Goal: Task Accomplishment & Management: Manage account settings

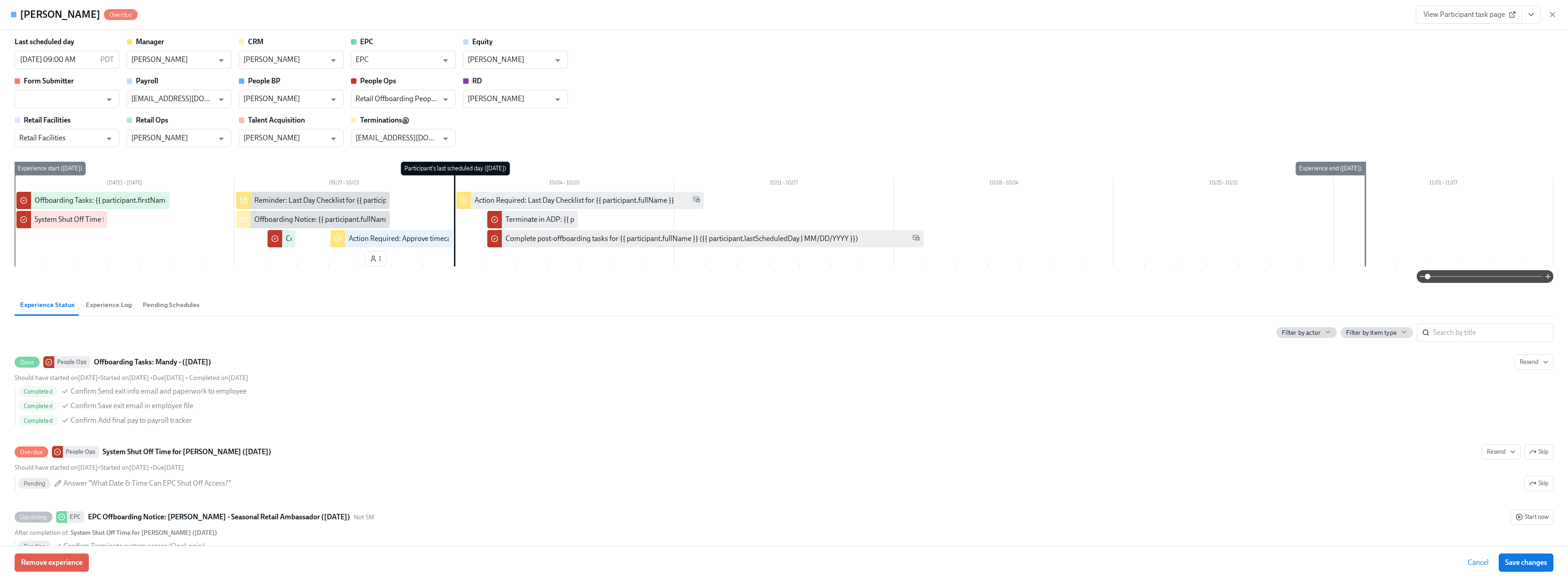
click at [1553, 12] on icon "button" at bounding box center [1553, 15] width 9 height 9
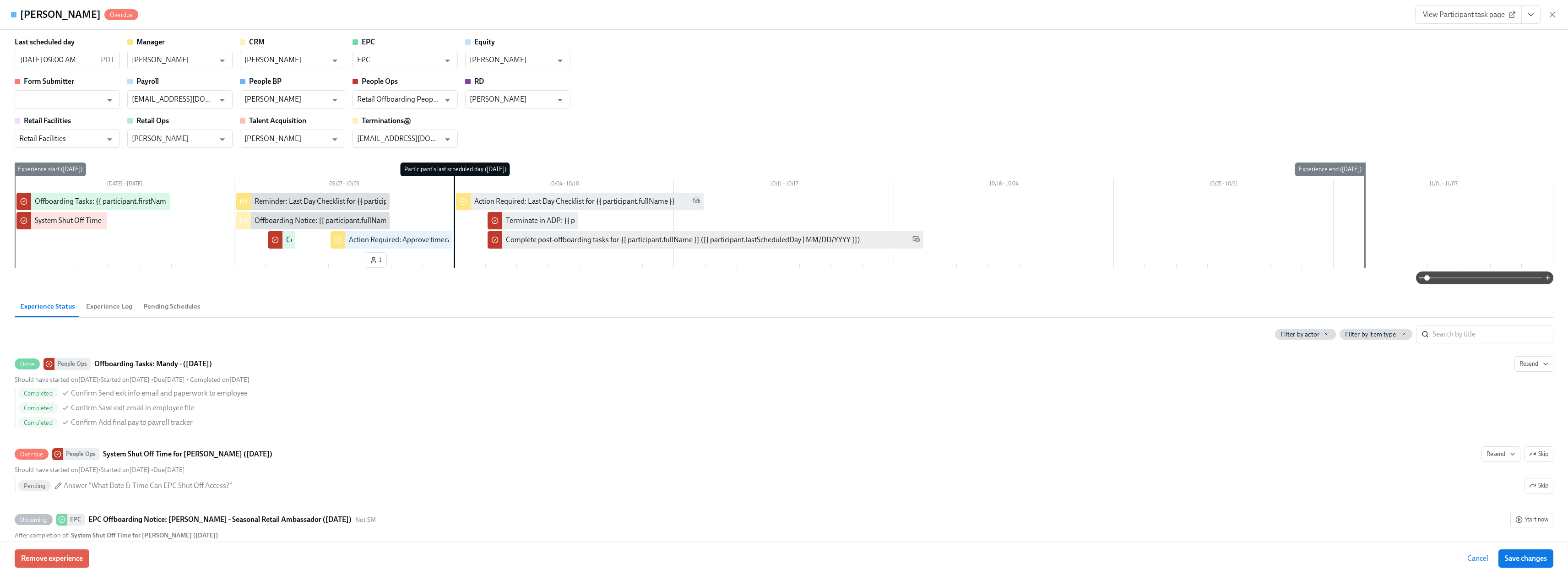
scroll to position [0, 3380]
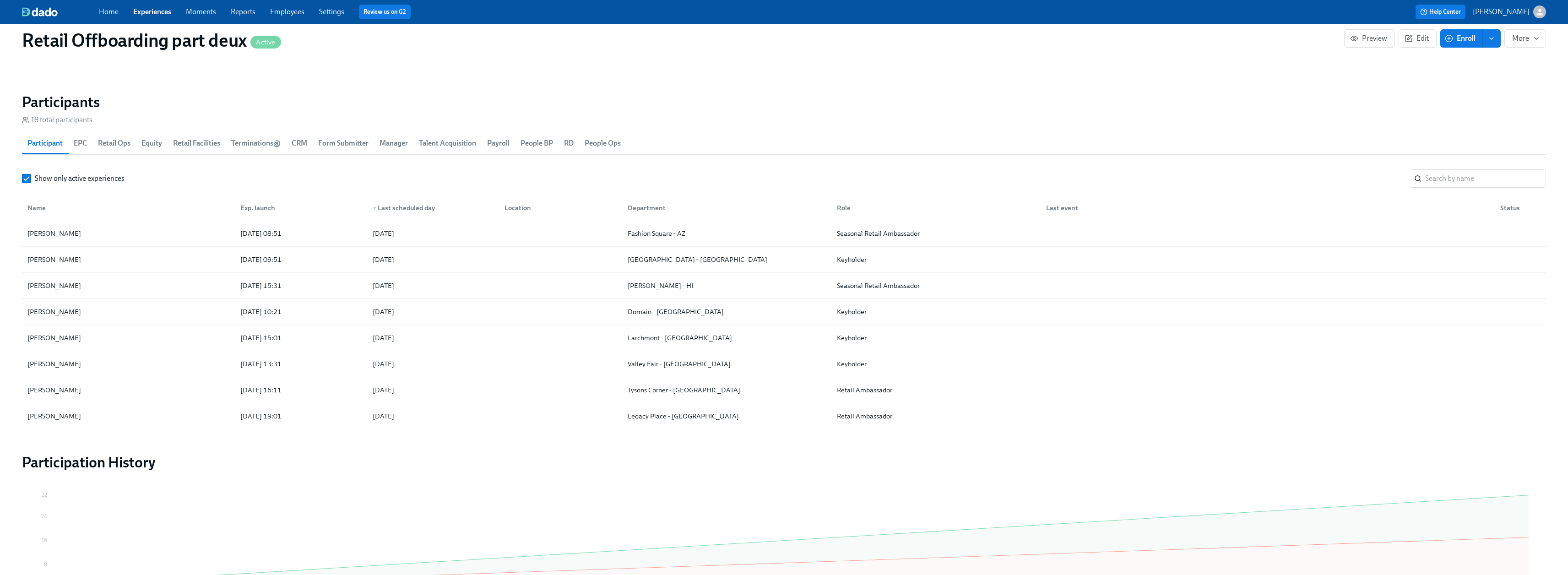
click at [207, 9] on link "Moments" at bounding box center [200, 11] width 30 height 9
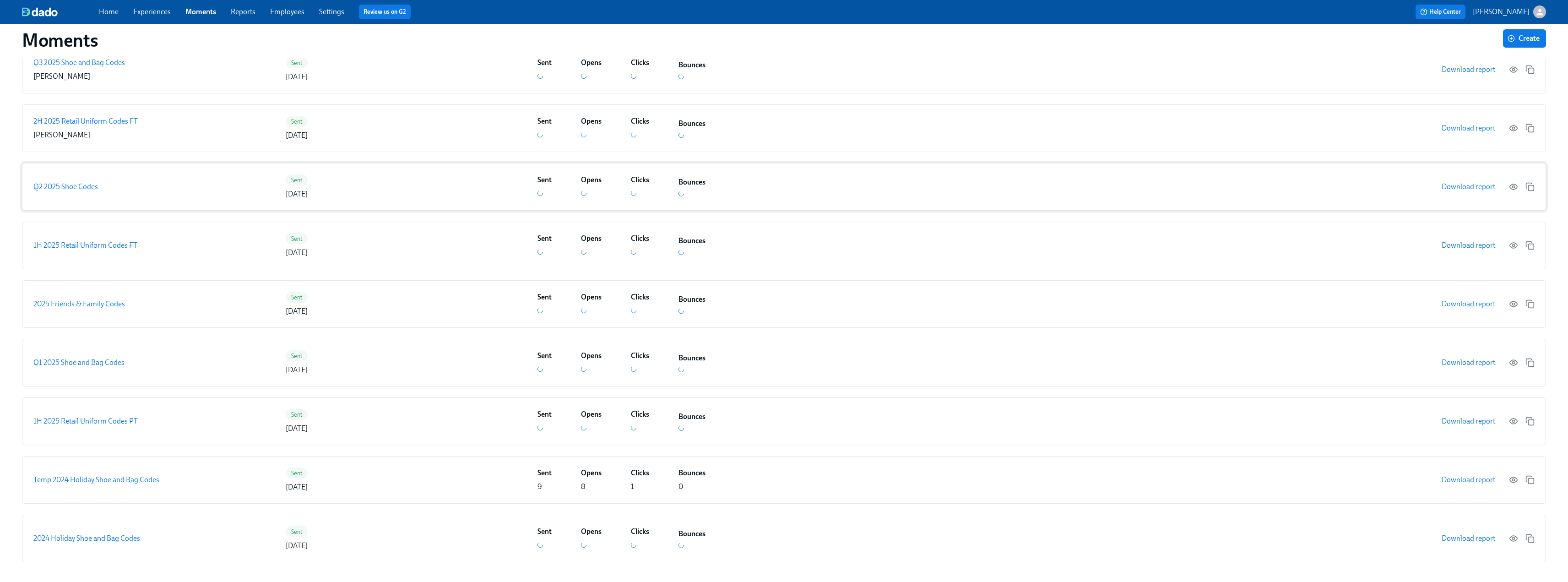
scroll to position [238, 0]
click at [150, 11] on link "Experiences" at bounding box center [152, 11] width 37 height 9
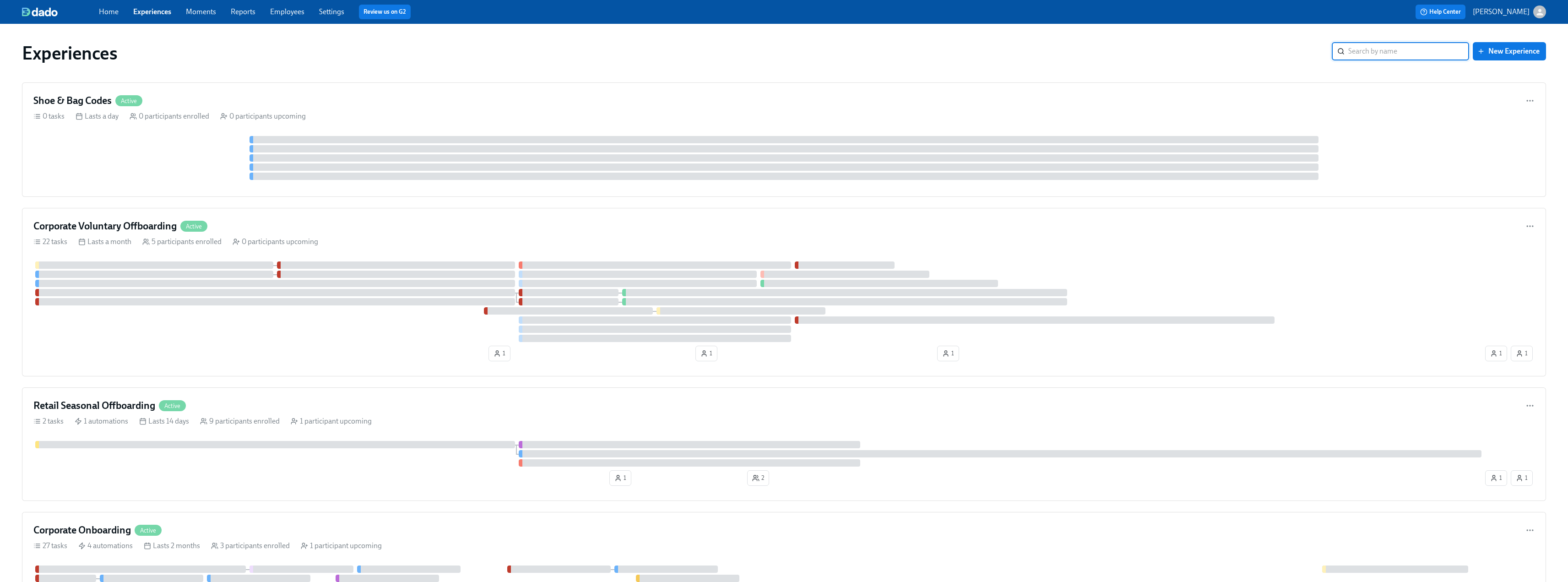
click at [1379, 56] on input "search" at bounding box center [1409, 51] width 121 height 19
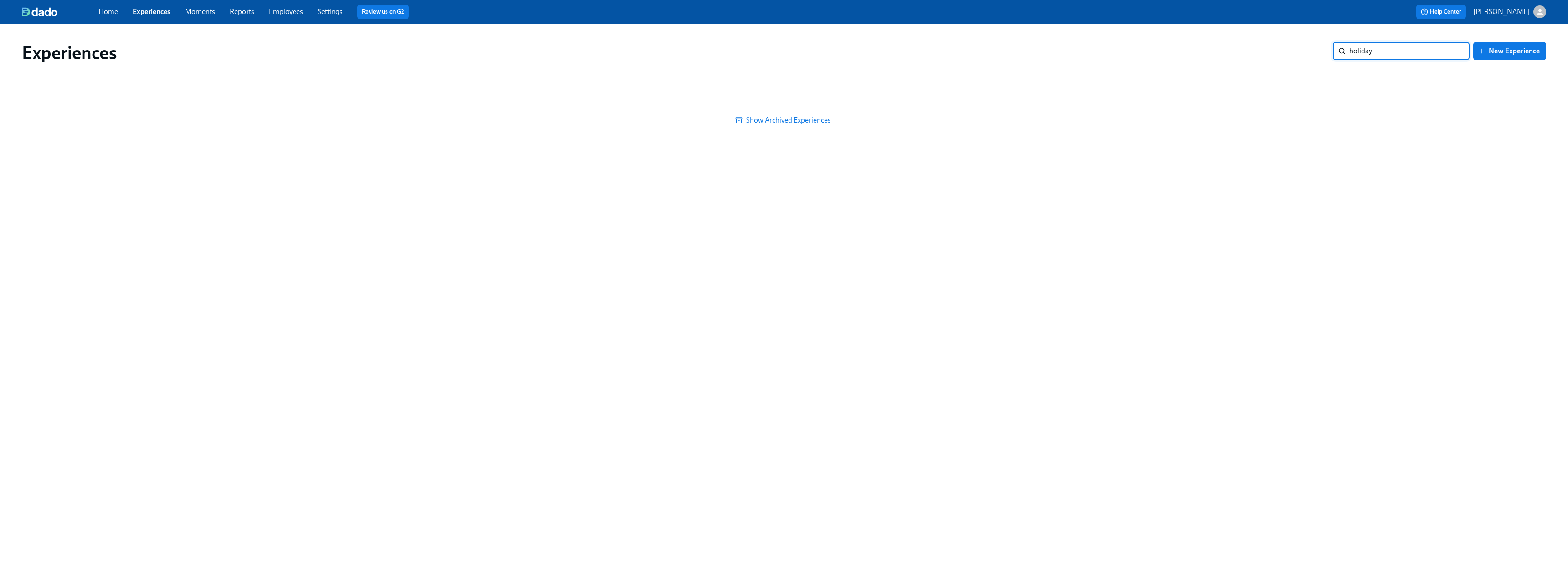
type input "holiday"
click at [806, 124] on span "Show Archived Experiences" at bounding box center [784, 121] width 1512 height 9
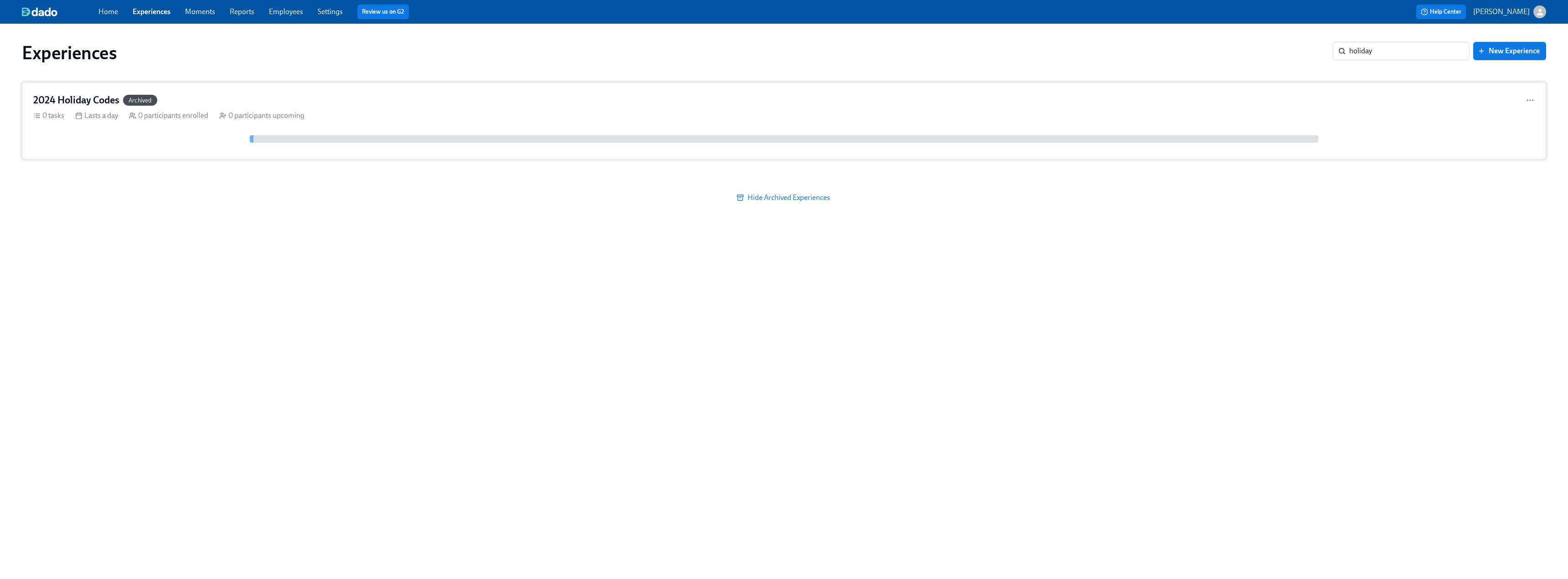
click at [91, 128] on div "2024 Holiday Codes Archived 0 tasks Lasts a day 0 participants enrolled 0 parti…" at bounding box center [784, 121] width 1524 height 77
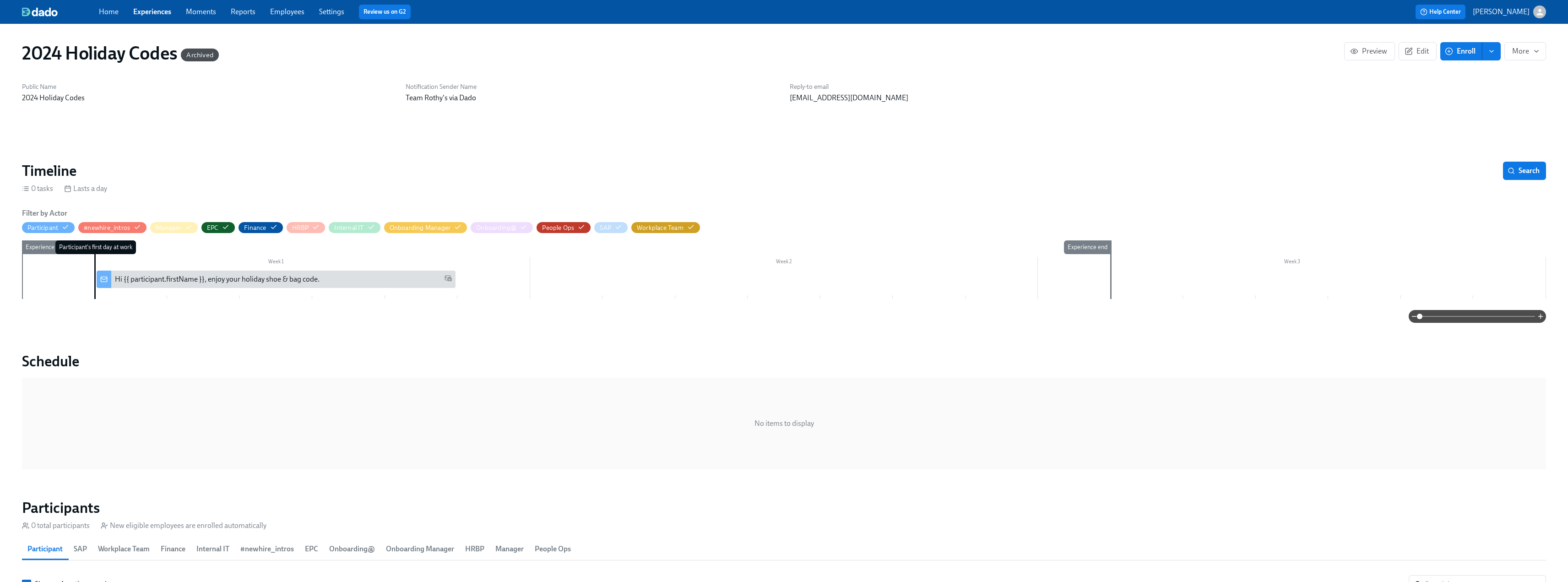
click at [146, 9] on link "Experiences" at bounding box center [152, 11] width 38 height 9
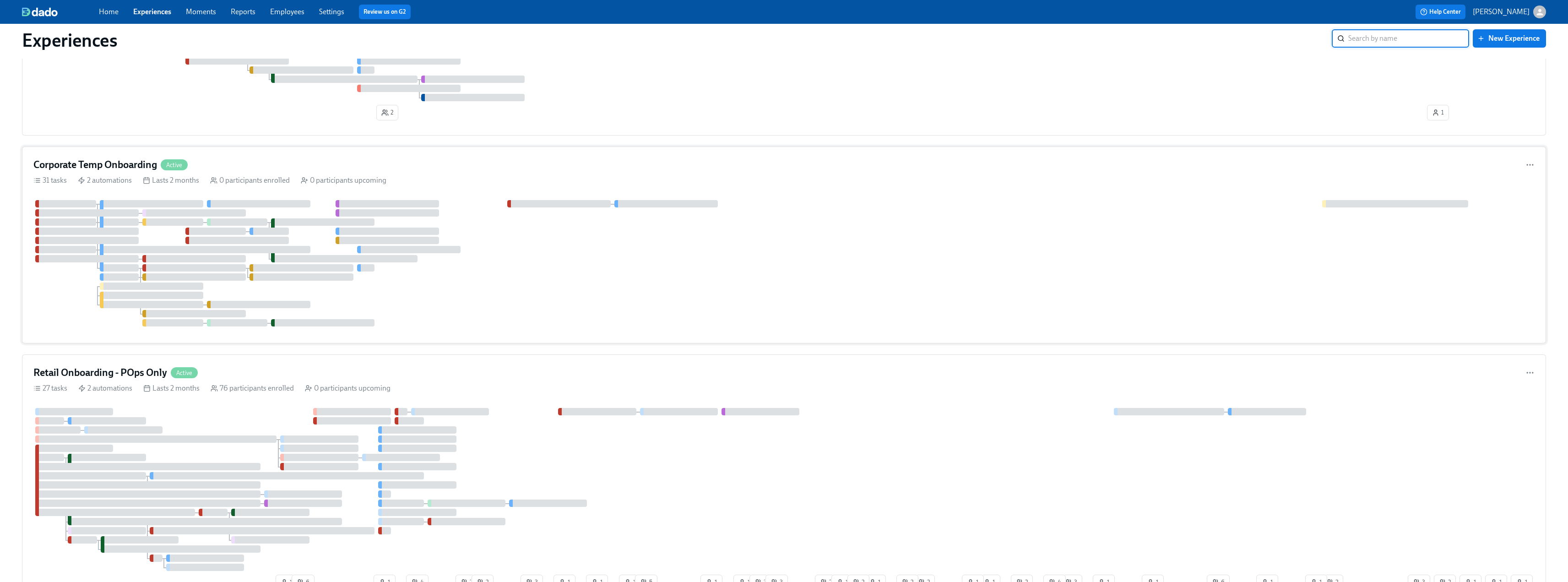
scroll to position [504, 0]
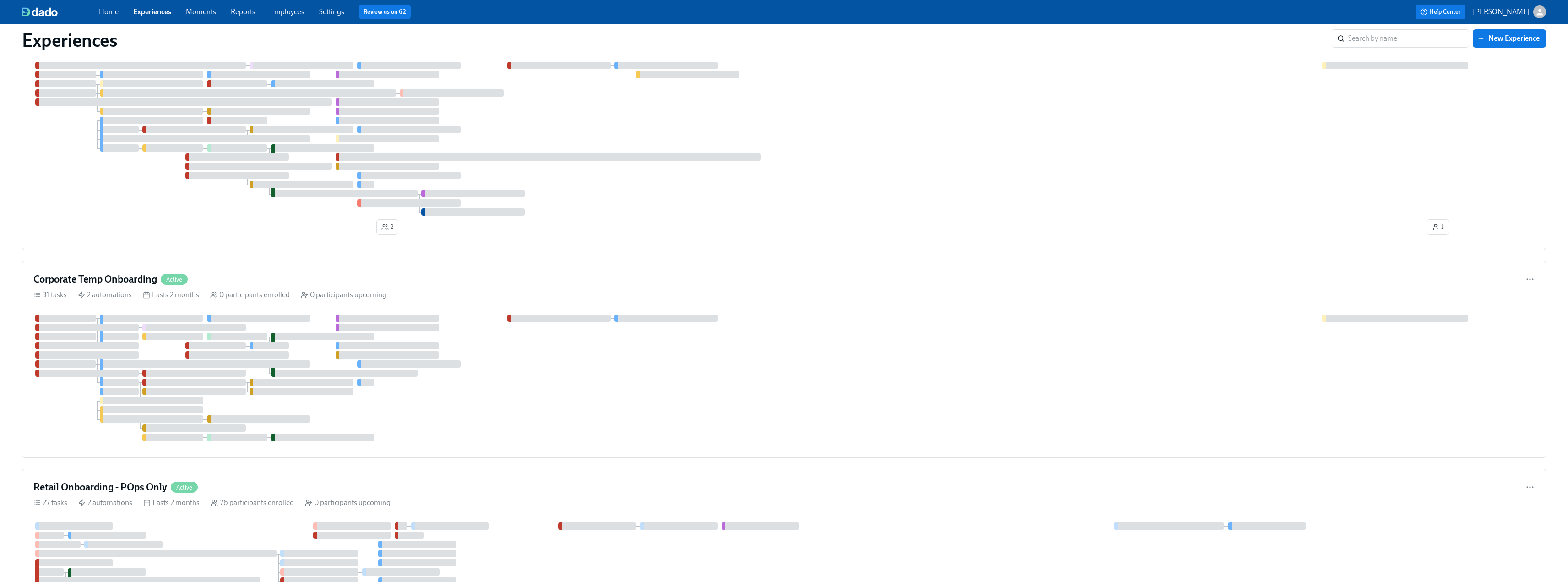
click at [190, 16] on span "Moments" at bounding box center [200, 12] width 30 height 10
click at [196, 11] on link "Moments" at bounding box center [200, 11] width 30 height 9
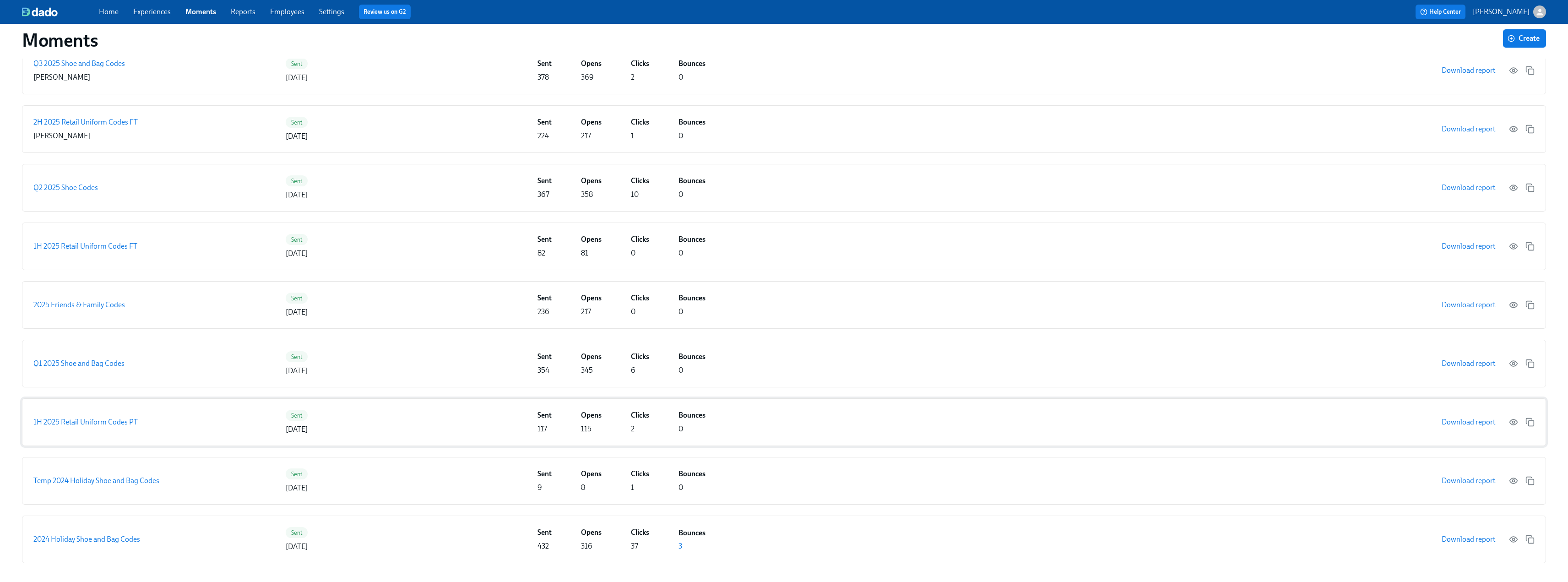
scroll to position [238, 0]
click at [89, 541] on p "2024 Holiday Shoe and Bag Codes" at bounding box center [86, 535] width 106 height 10
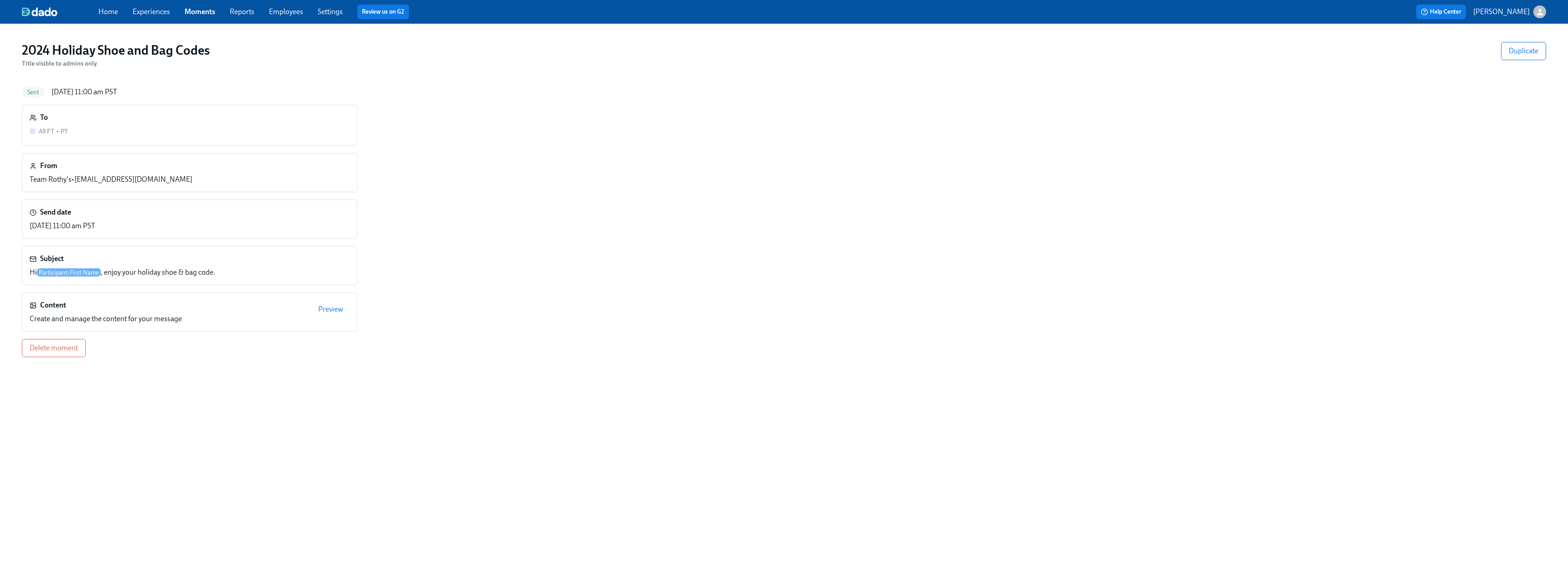
click at [338, 111] on div "To All FT + PT" at bounding box center [190, 125] width 336 height 41
click at [143, 152] on div "To All FT + PT From Team Rothy's • [EMAIL_ADDRESS][DOMAIN_NAME] Send date [DATE…" at bounding box center [784, 231] width 1524 height 252
click at [44, 127] on div "All FT + PT" at bounding box center [53, 131] width 29 height 10
click at [56, 138] on div "All FT + PT" at bounding box center [48, 131] width 38 height 12
click at [1525, 48] on span "Duplicate" at bounding box center [1523, 51] width 29 height 9
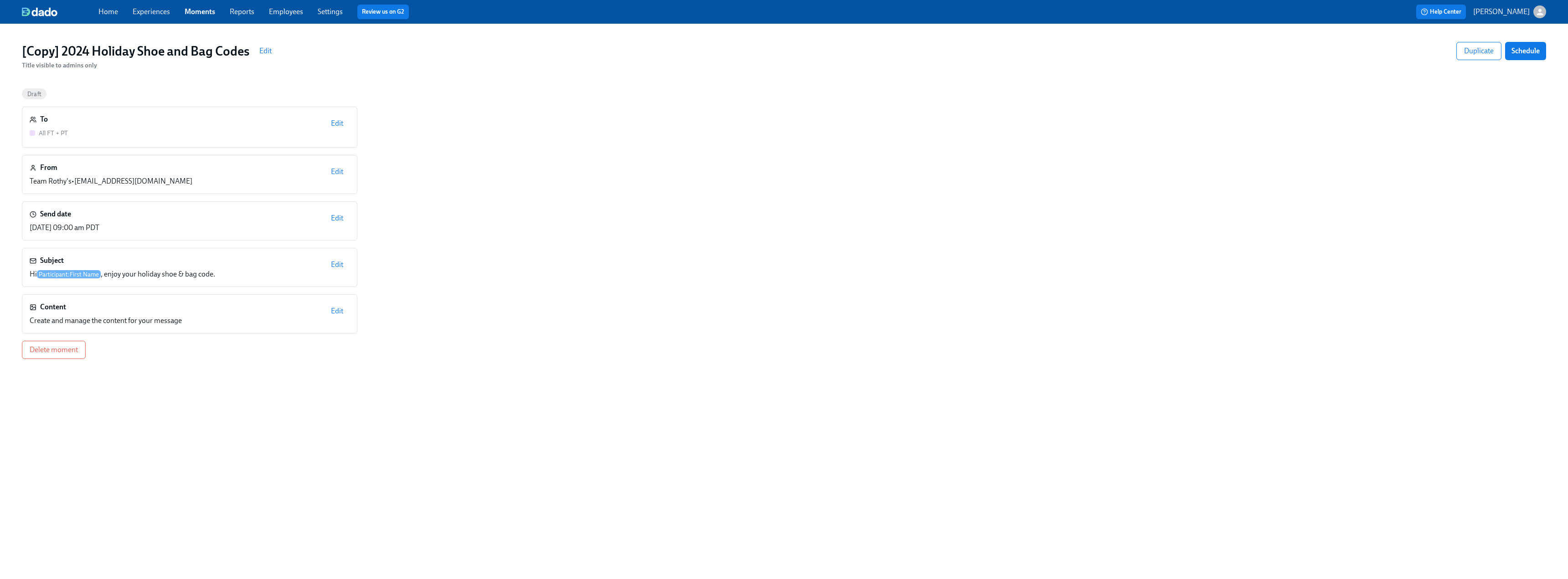
click at [333, 124] on span "Edit" at bounding box center [337, 124] width 12 height 9
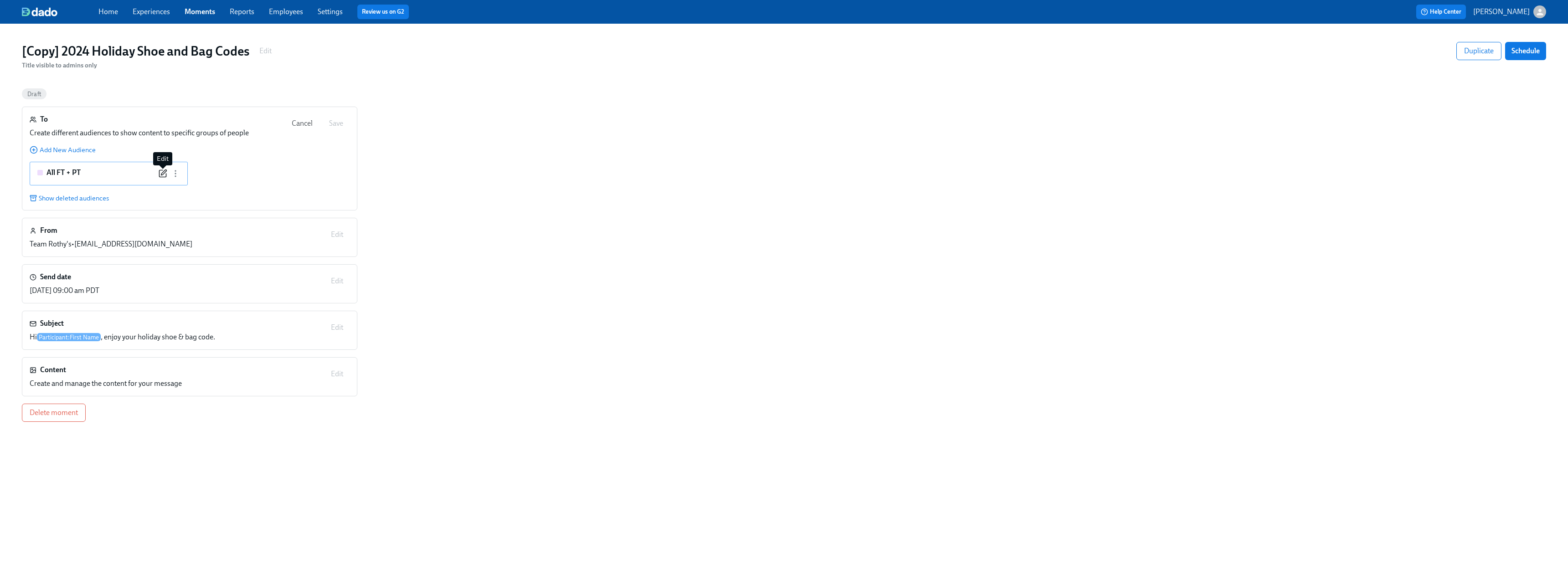
click at [165, 172] on icon "button" at bounding box center [162, 174] width 9 height 9
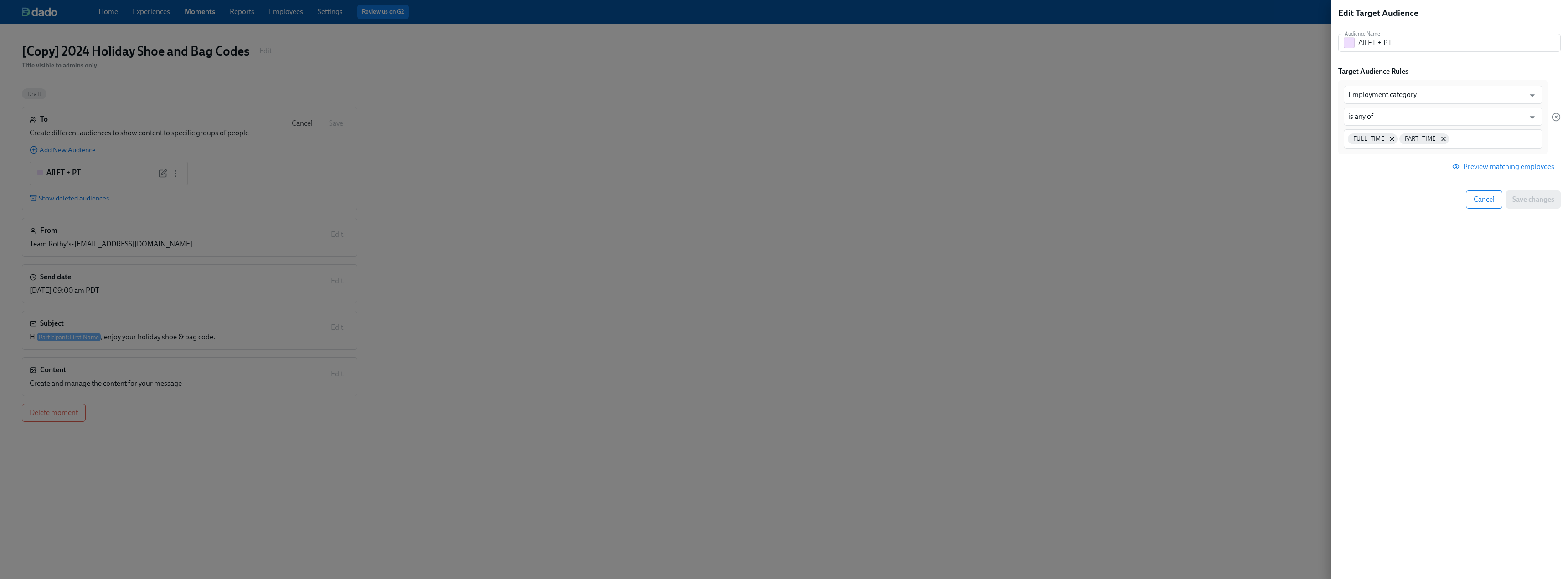
click at [786, 131] on div at bounding box center [784, 289] width 1568 height 579
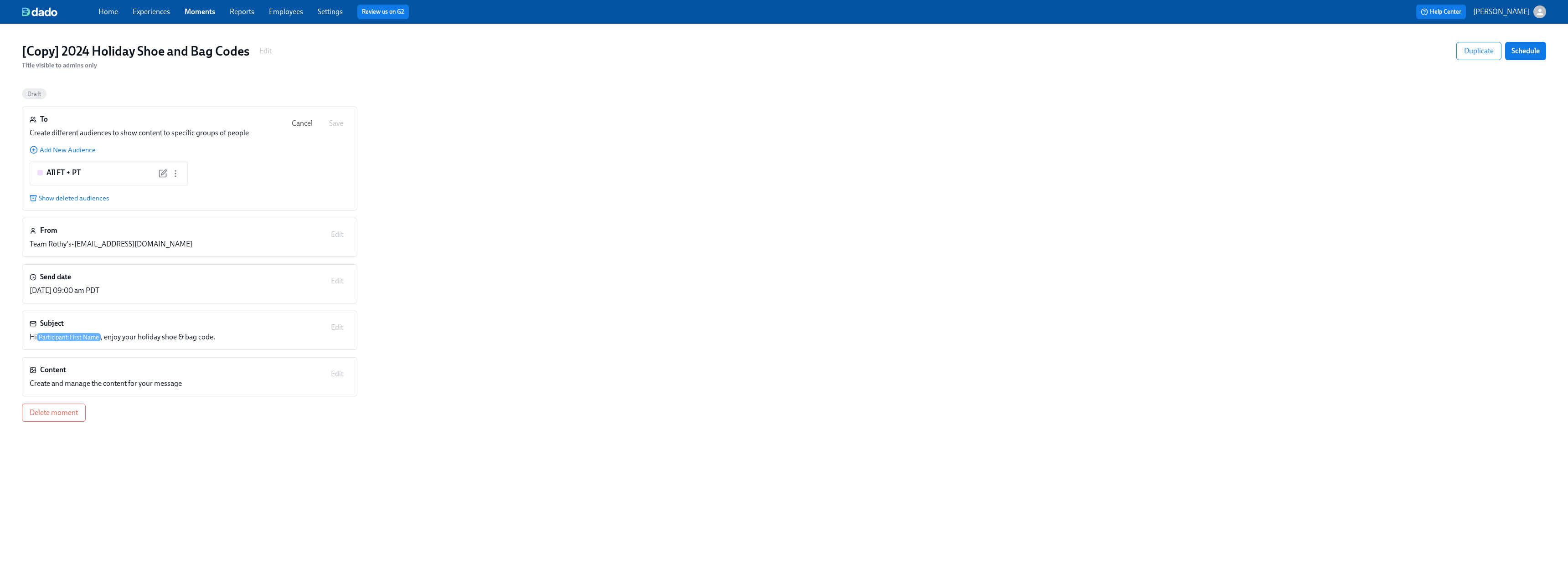
click at [81, 52] on h3 "[Copy] 2024 Holiday Shoe and Bag Codes" at bounding box center [135, 50] width 227 height 16
click at [91, 49] on h3 "[Copy] 2024 Holiday Shoe and Bag Codes" at bounding box center [135, 50] width 227 height 16
click at [296, 124] on span "Cancel" at bounding box center [302, 124] width 21 height 9
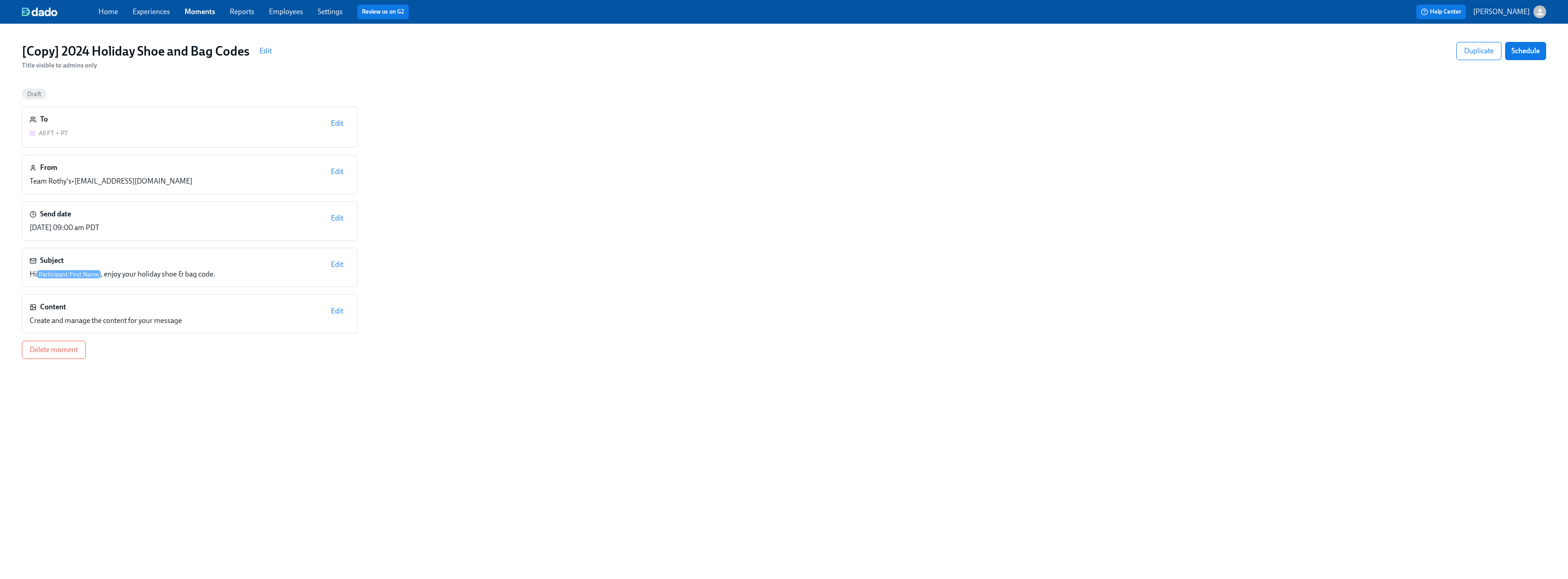
click at [265, 47] on span "Edit" at bounding box center [265, 51] width 12 height 9
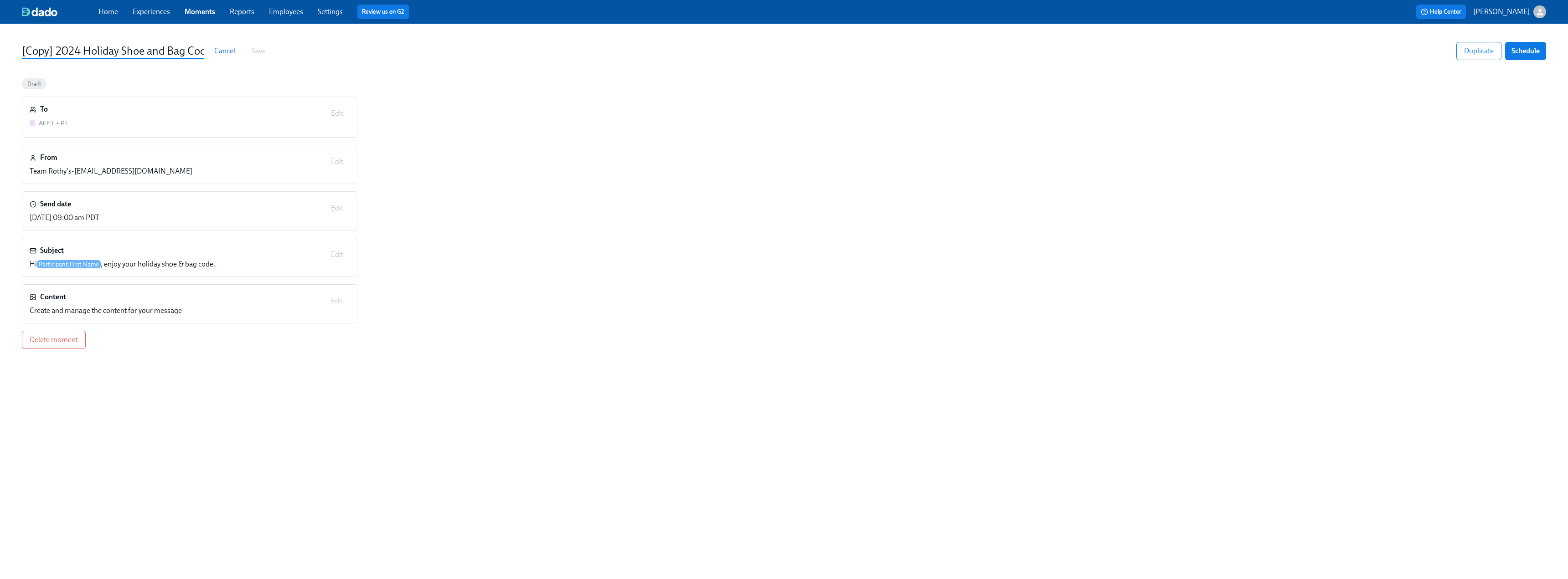
drag, startPoint x: 67, startPoint y: 50, endPoint x: 0, endPoint y: 64, distance: 68.4
click at [0, 64] on div "[Copy] 2024 Holiday Shoe and Bag Codes Cancel Save Duplicate Schedule Draft To …" at bounding box center [784, 301] width 1568 height 555
type input "2025 Holiday Shoe and Bag Codes"
click at [742, 233] on div "To All FT + PT Edit From Team Rothy's • [EMAIL_ADDRESS][DOMAIN_NAME] Edit Send …" at bounding box center [784, 223] width 1524 height 252
click at [85, 218] on div "[DATE] 09:00 am PDT" at bounding box center [64, 217] width 70 height 10
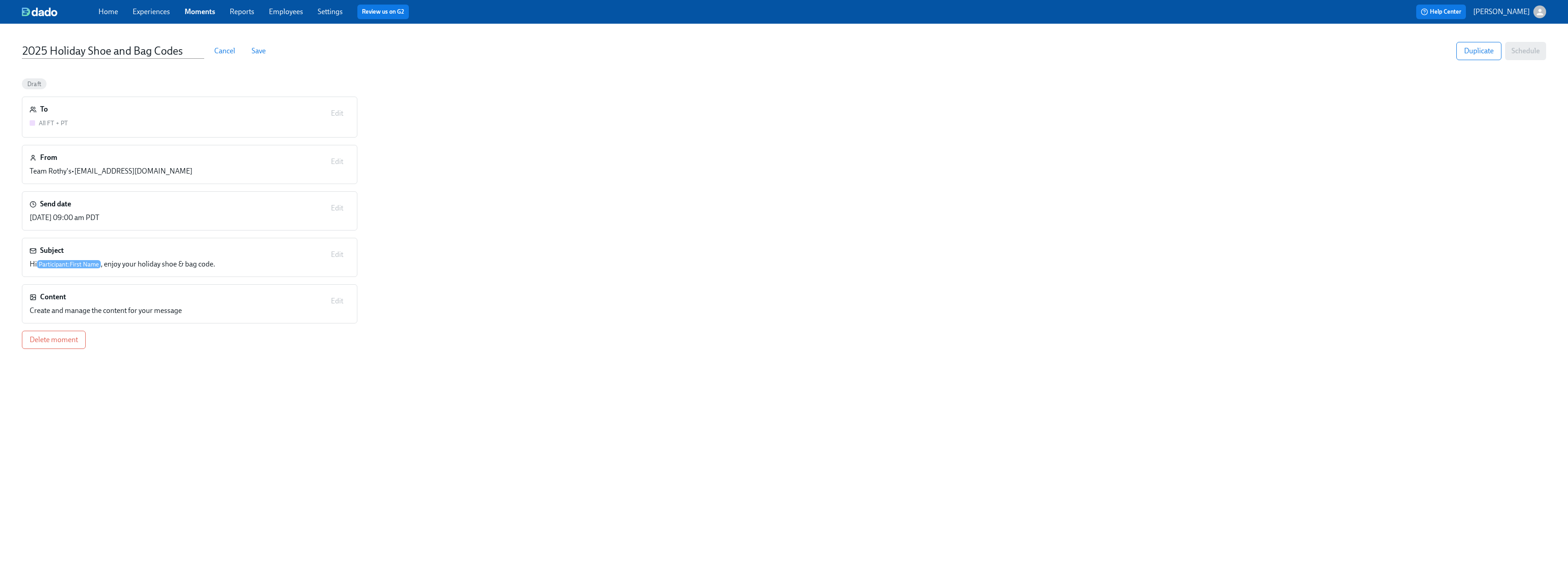
click at [341, 206] on div "Send date [DATE] 09:00 am PDT Edit" at bounding box center [190, 210] width 320 height 24
click at [259, 46] on span "Save" at bounding box center [258, 51] width 14 height 9
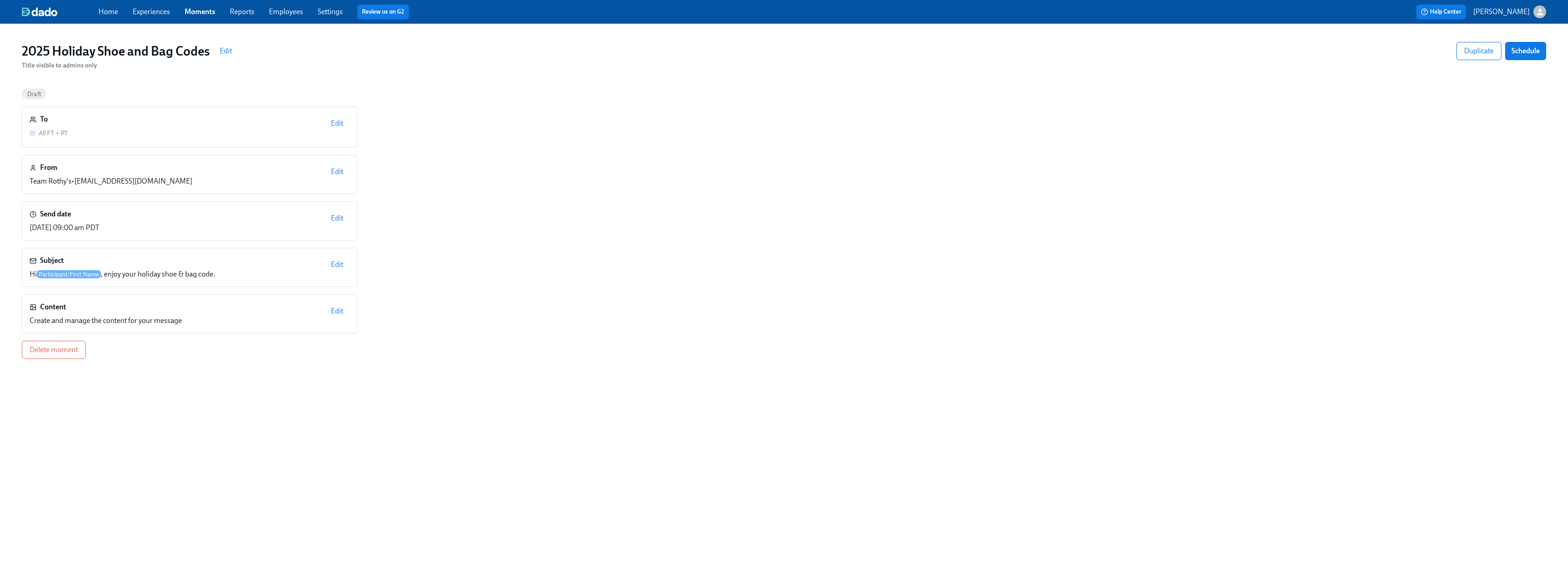
click at [336, 218] on span "Edit" at bounding box center [337, 218] width 12 height 9
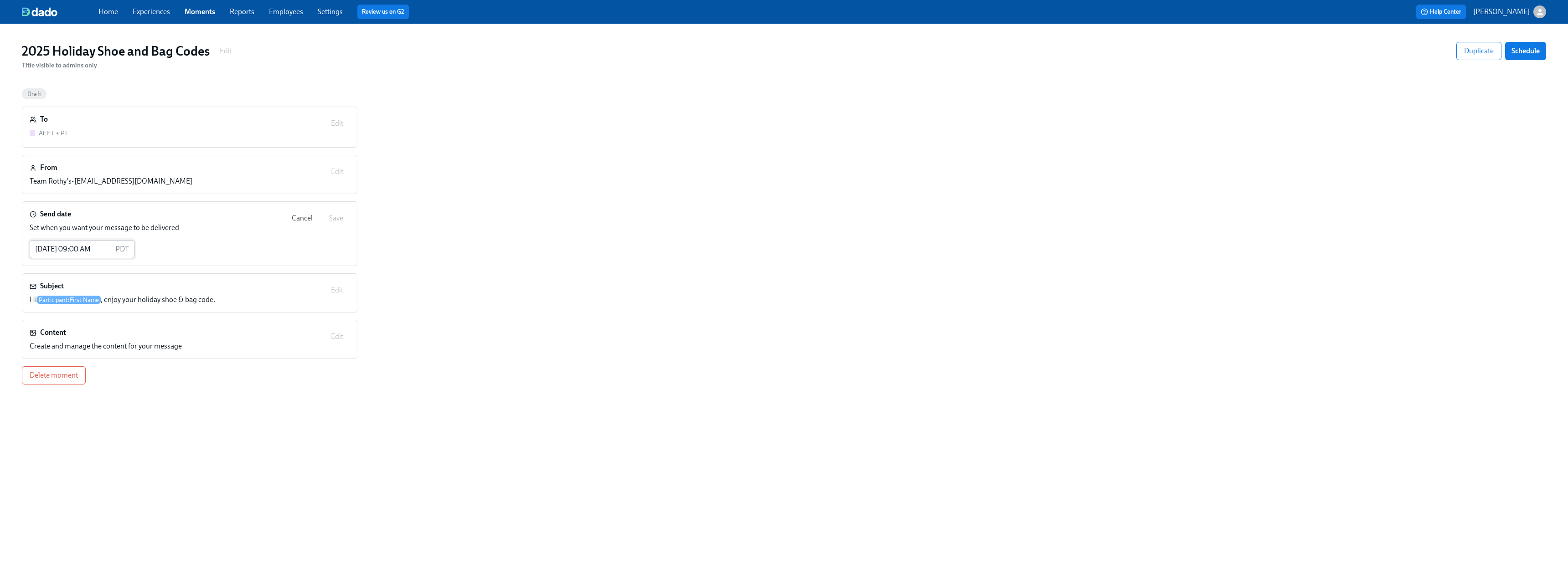
click at [113, 250] on div "[DATE] 09:00 AM PDT ​" at bounding box center [82, 249] width 105 height 19
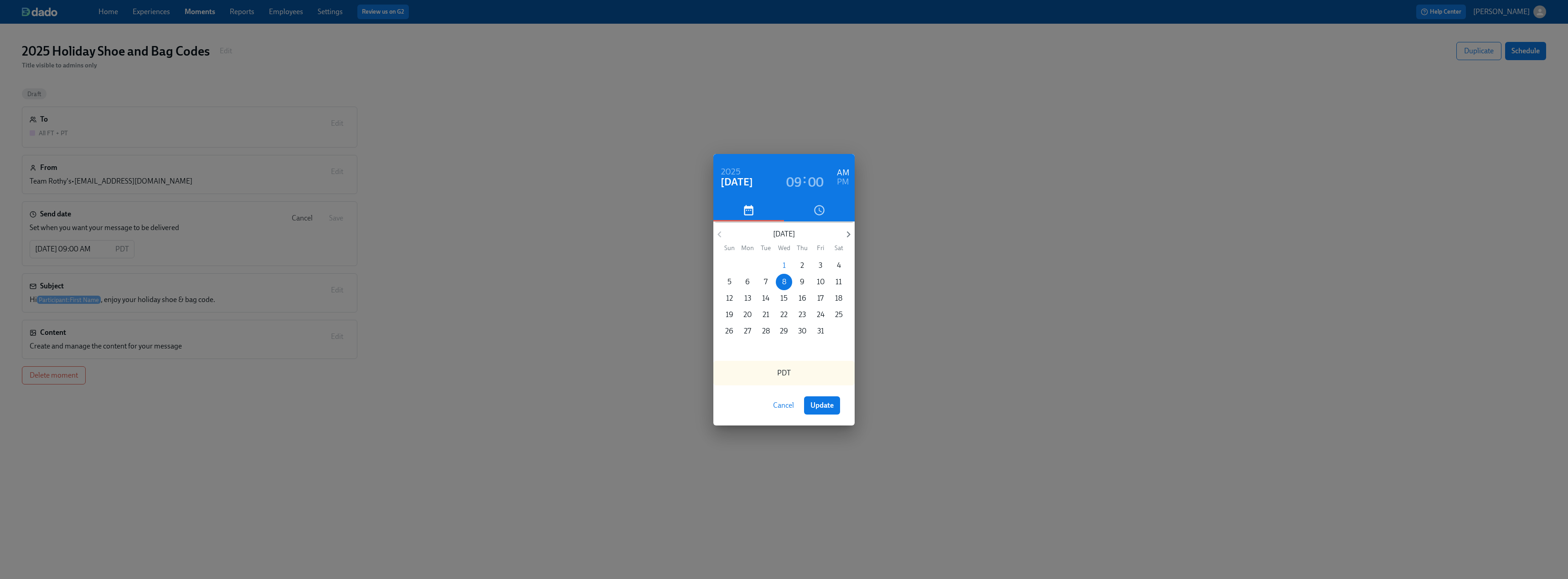
click at [849, 226] on div "[DATE] Sun Mon Tue Wed Thu Fri Sat" at bounding box center [784, 239] width 142 height 25
click at [849, 230] on icon "button" at bounding box center [849, 234] width 12 height 12
click at [842, 264] on span "6" at bounding box center [838, 265] width 16 height 10
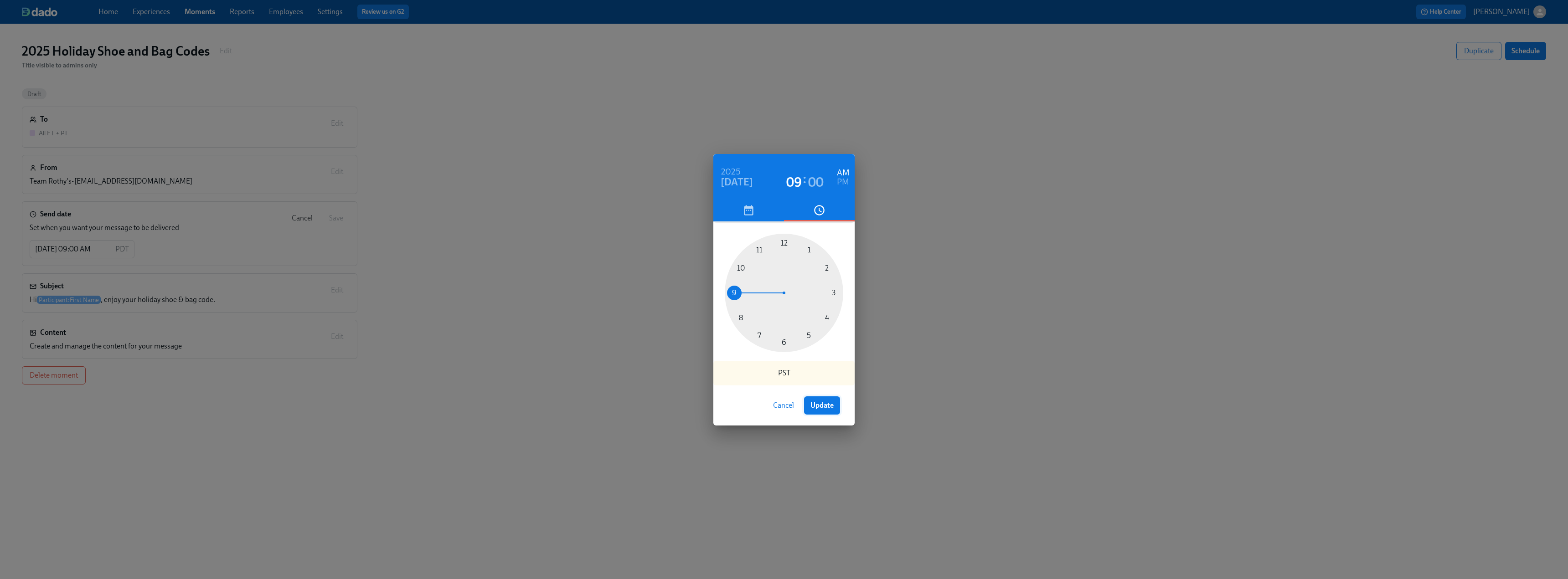
click at [828, 407] on span "Update" at bounding box center [822, 405] width 23 height 9
type input "[DATE] 09:00 AM"
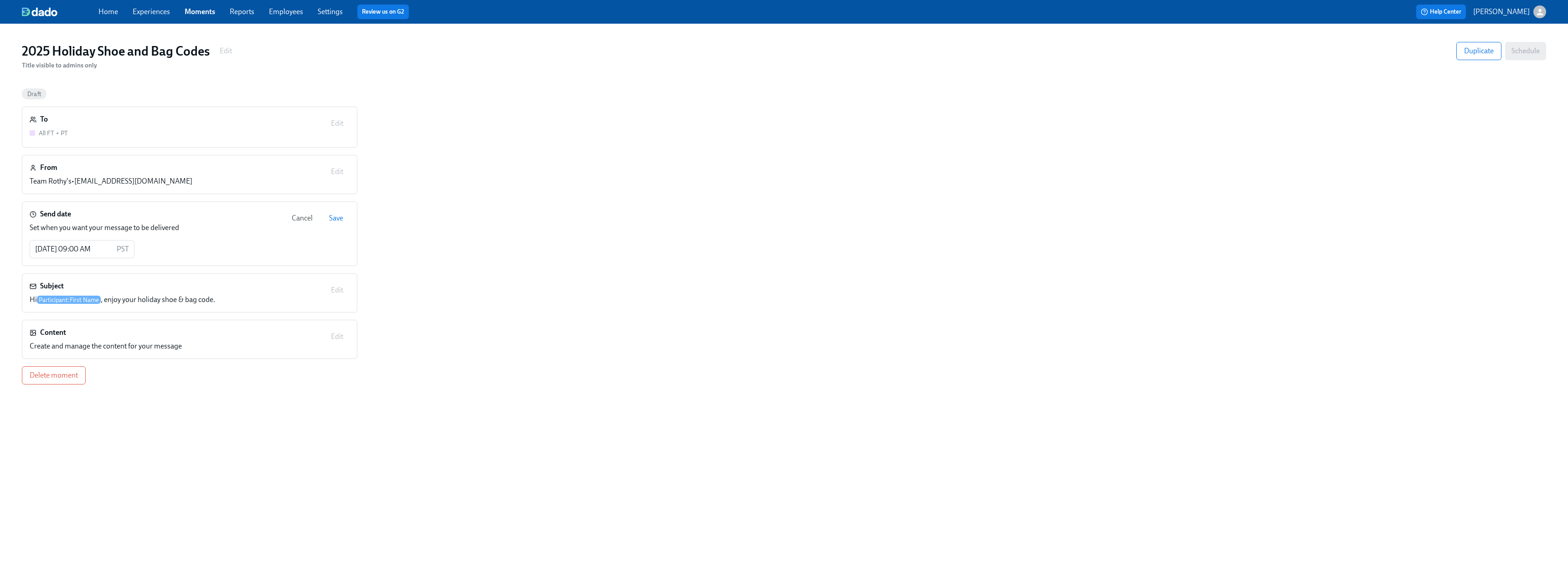
click at [341, 218] on span "Save" at bounding box center [336, 218] width 14 height 9
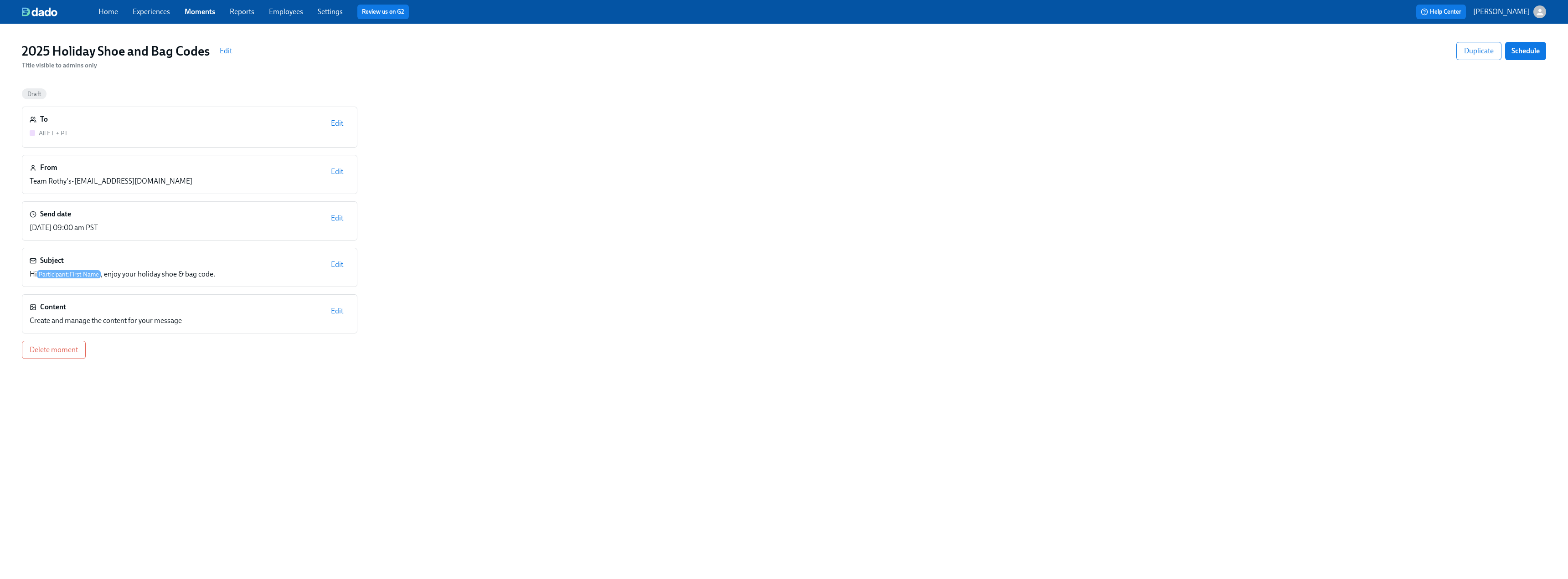
click at [171, 43] on h3 "2025 Holiday Shoe and Bag Codes" at bounding box center [115, 50] width 188 height 16
click at [197, 9] on link "Moments" at bounding box center [200, 11] width 30 height 9
